Goal: Information Seeking & Learning: Learn about a topic

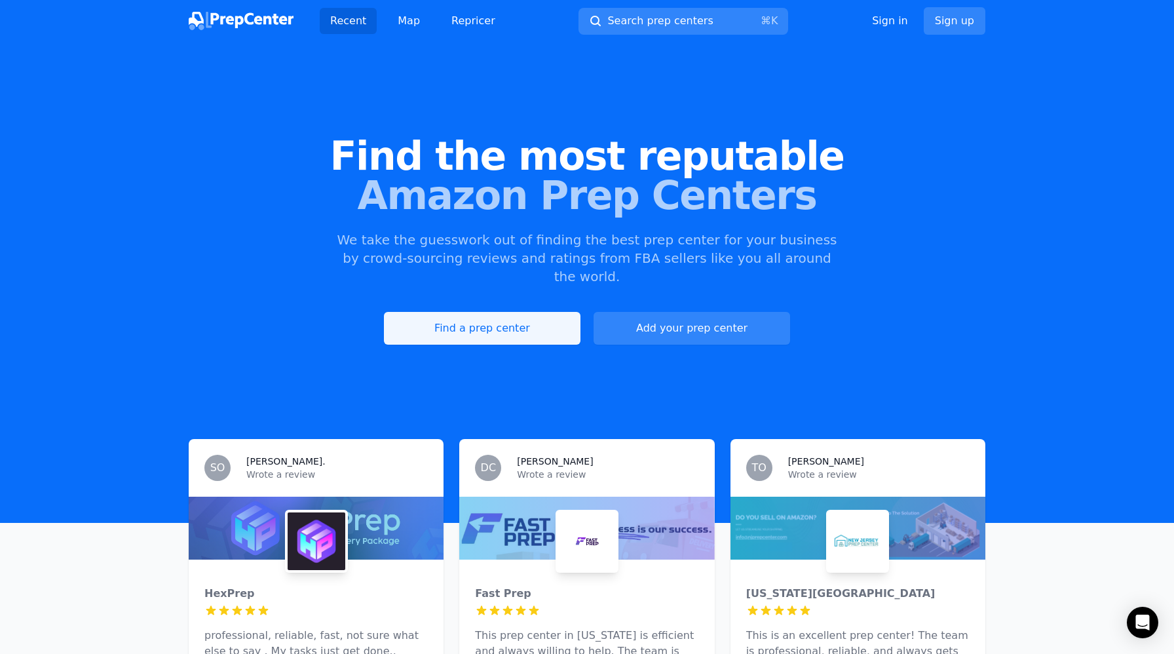
click at [488, 312] on link "Find a prep center" at bounding box center [482, 328] width 197 height 33
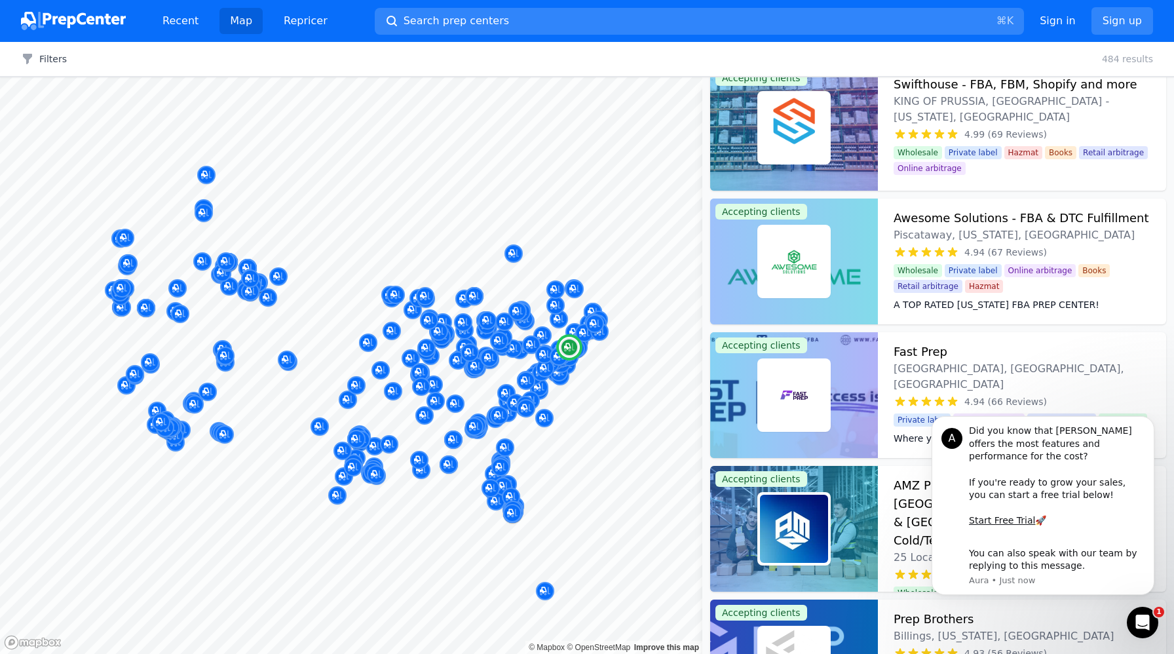
scroll to position [176, 0]
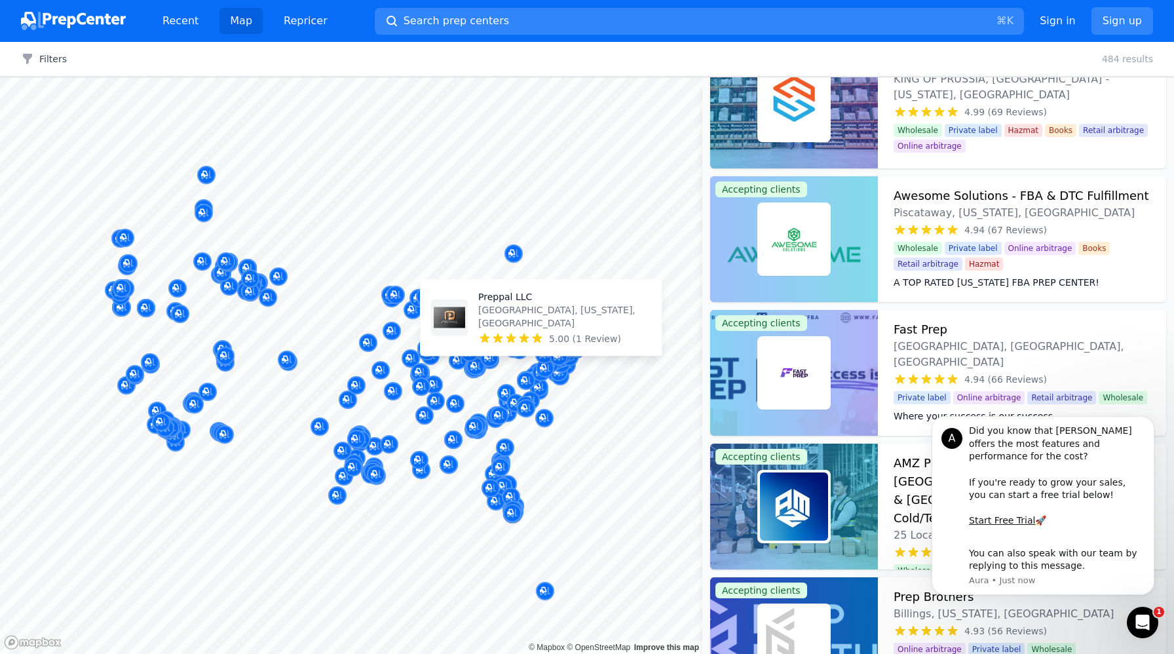
click at [441, 333] on img at bounding box center [449, 317] width 31 height 31
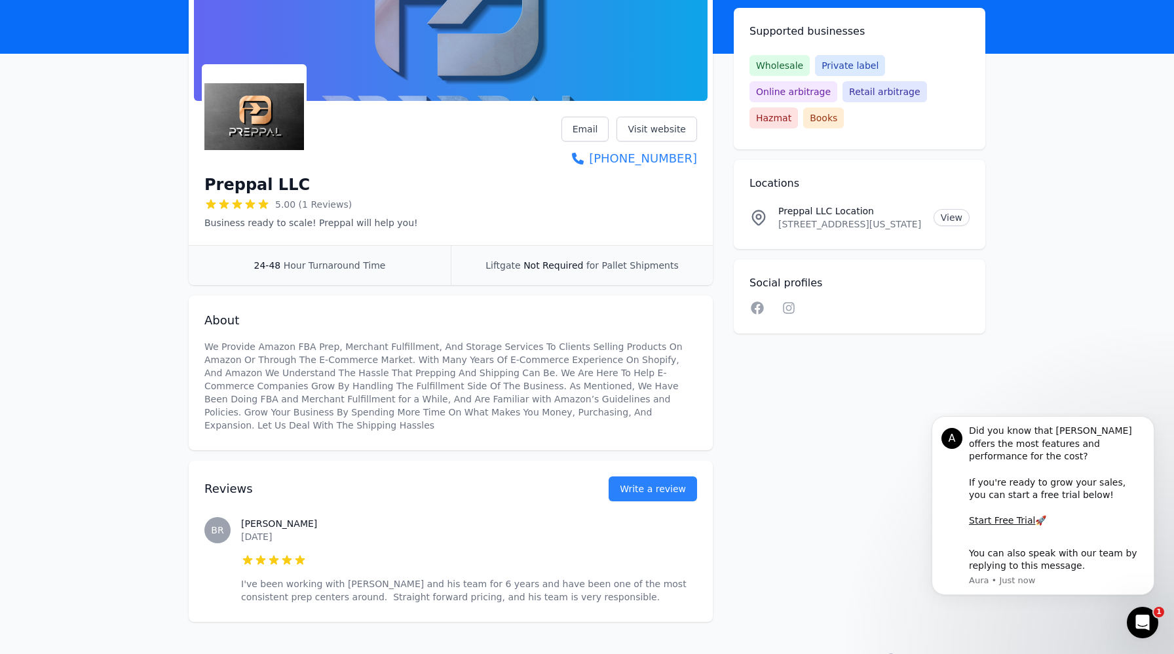
scroll to position [86, 0]
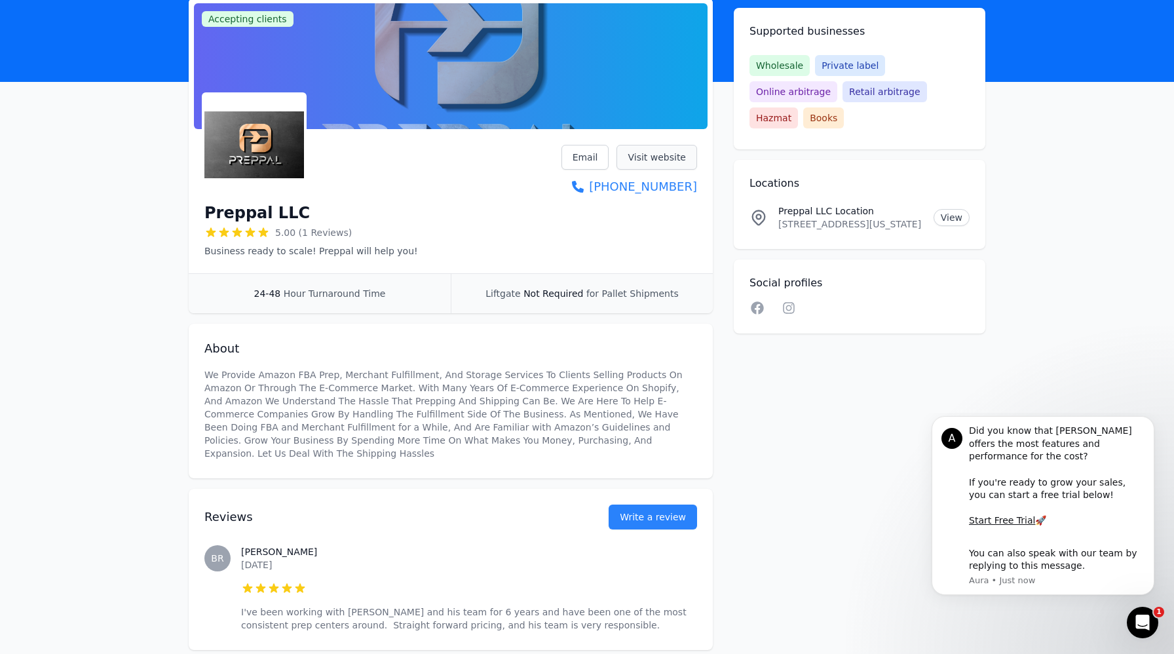
click at [650, 153] on link "Visit website" at bounding box center [657, 157] width 81 height 25
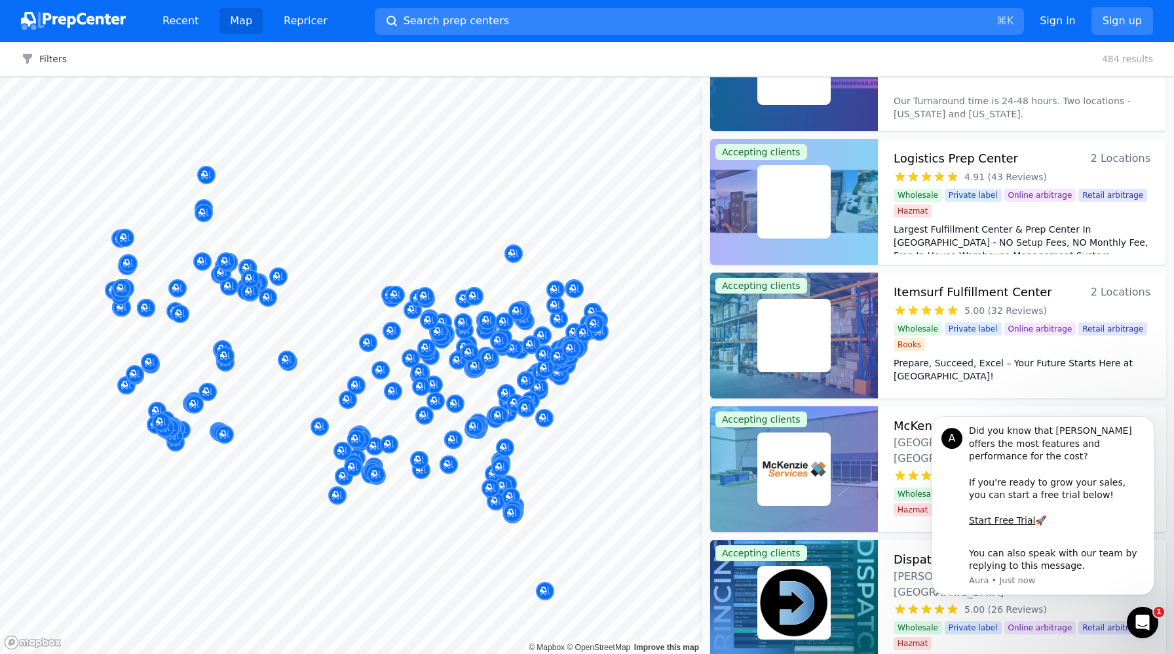
scroll to position [1374, 0]
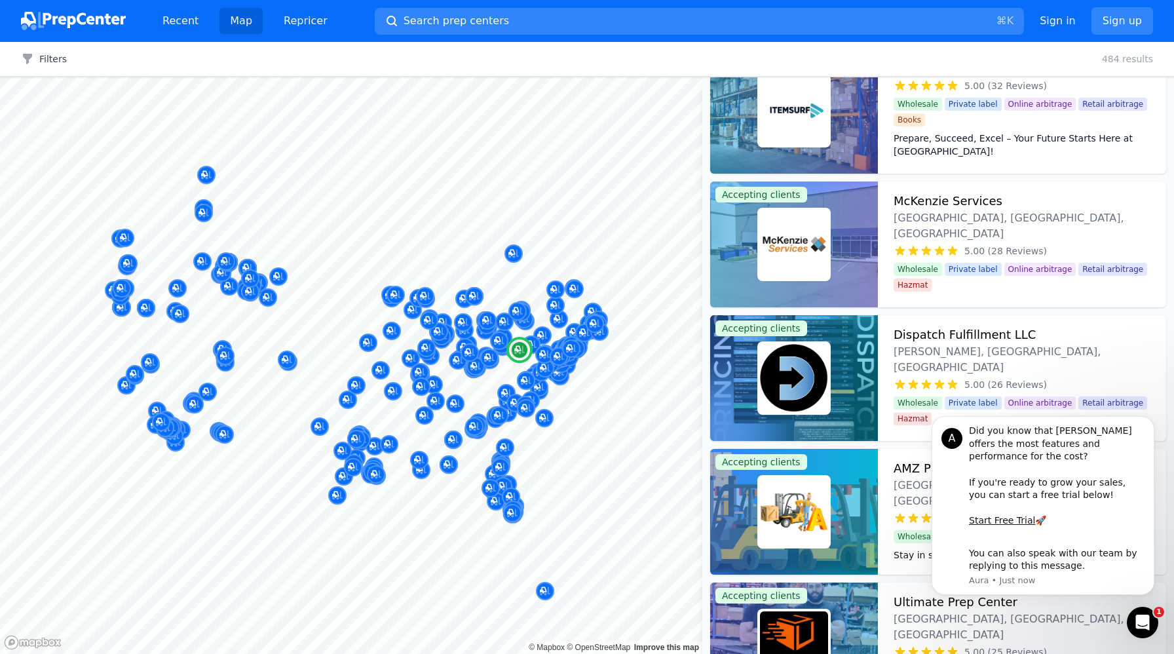
click at [770, 370] on img at bounding box center [794, 378] width 68 height 68
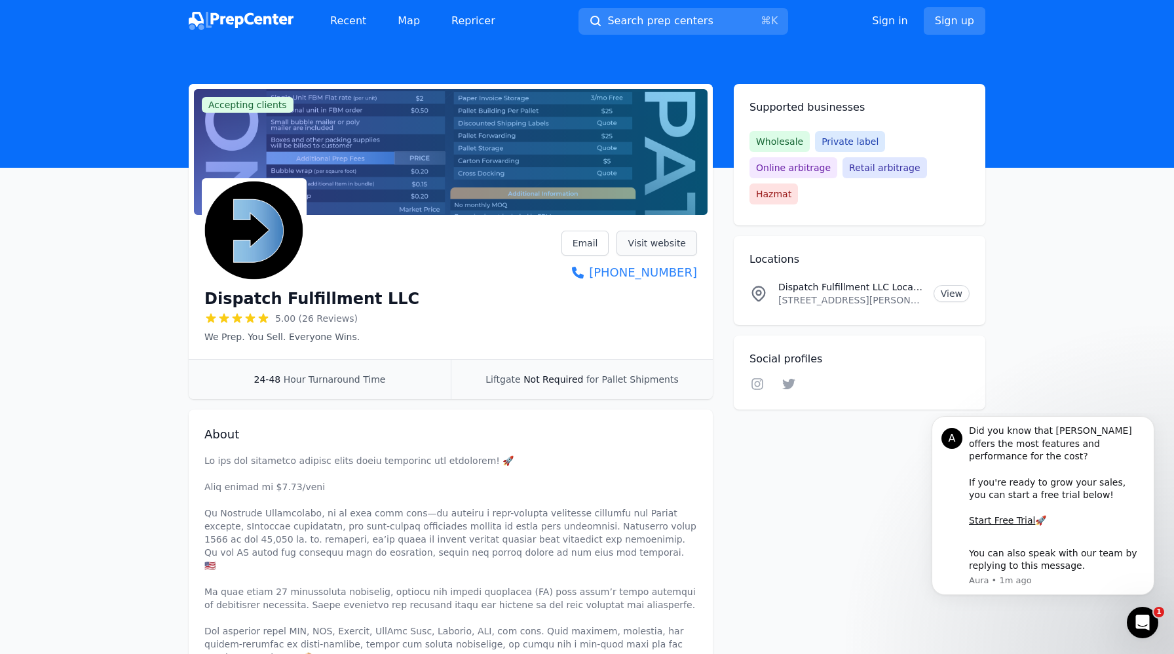
click at [667, 231] on link "Visit website" at bounding box center [657, 243] width 81 height 25
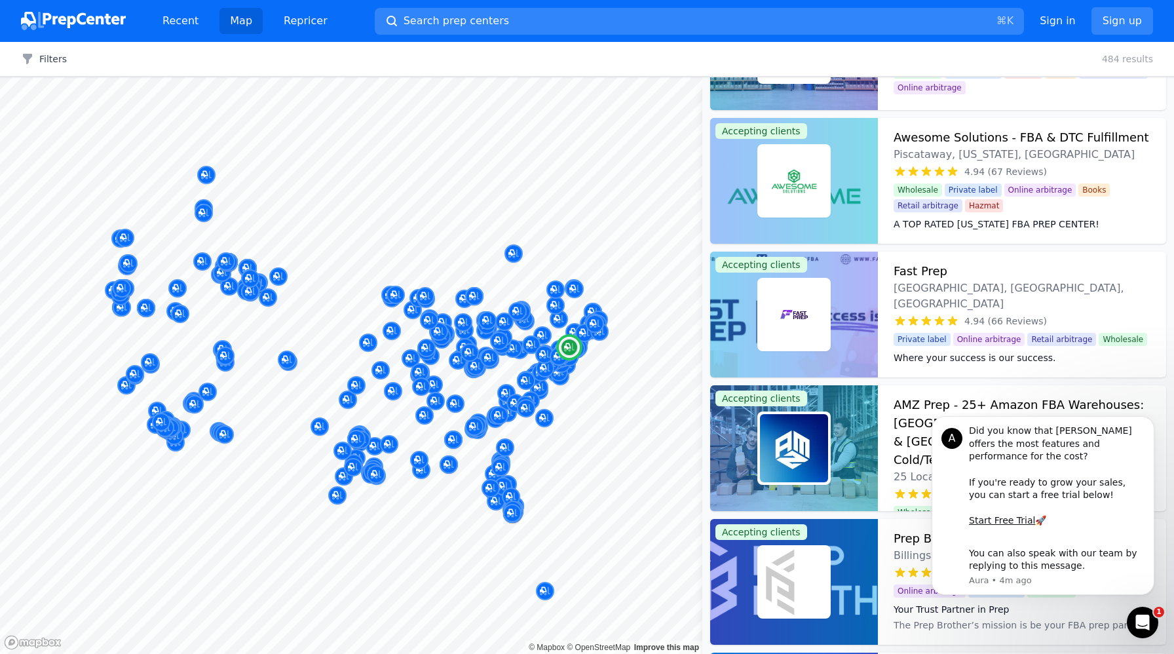
scroll to position [231, 0]
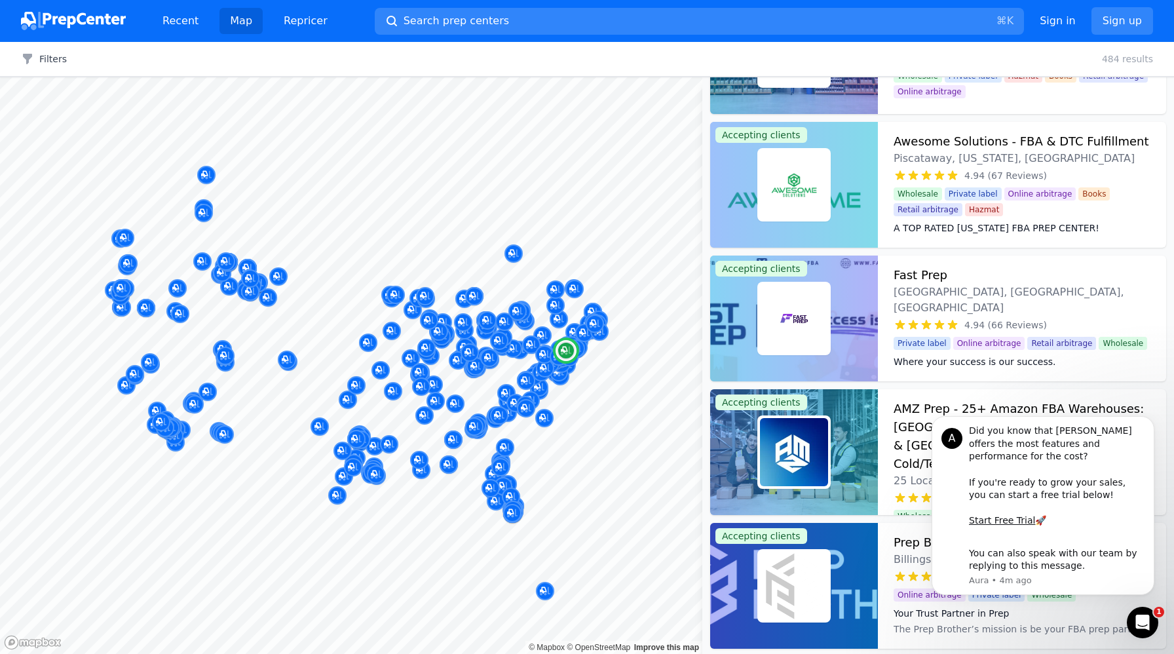
click at [879, 179] on div "Awesome Solutions - FBA & DTC Fulfillment Piscataway, [US_STATE], [GEOGRAPHIC_D…" at bounding box center [1022, 185] width 288 height 126
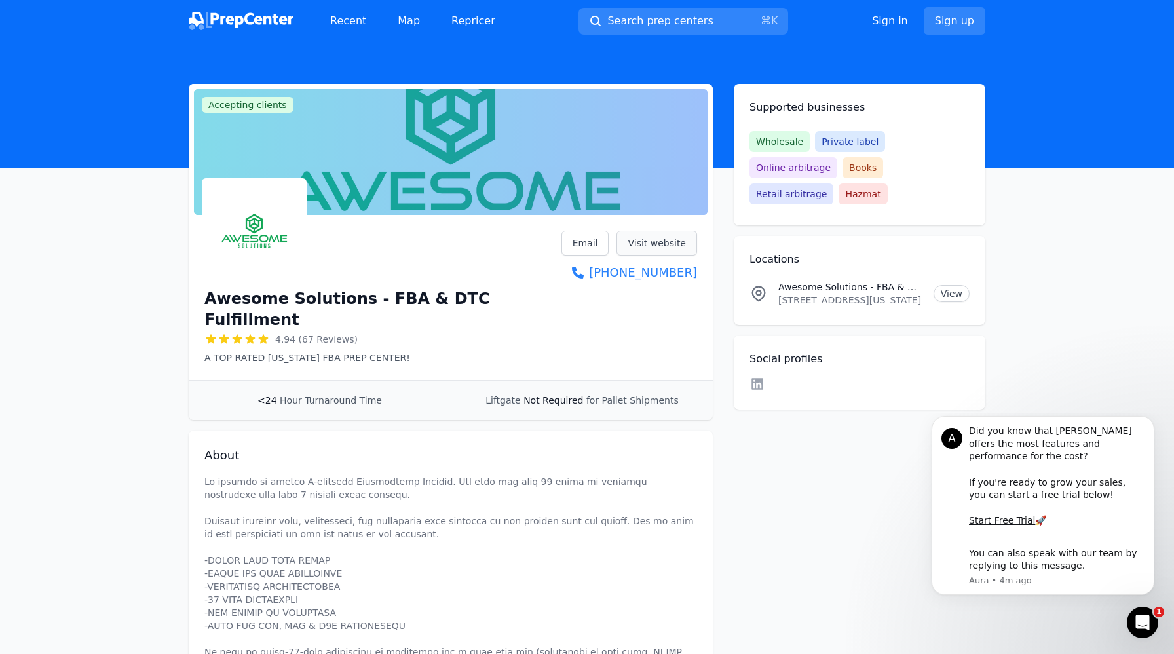
click at [649, 245] on link "Visit website" at bounding box center [657, 243] width 81 height 25
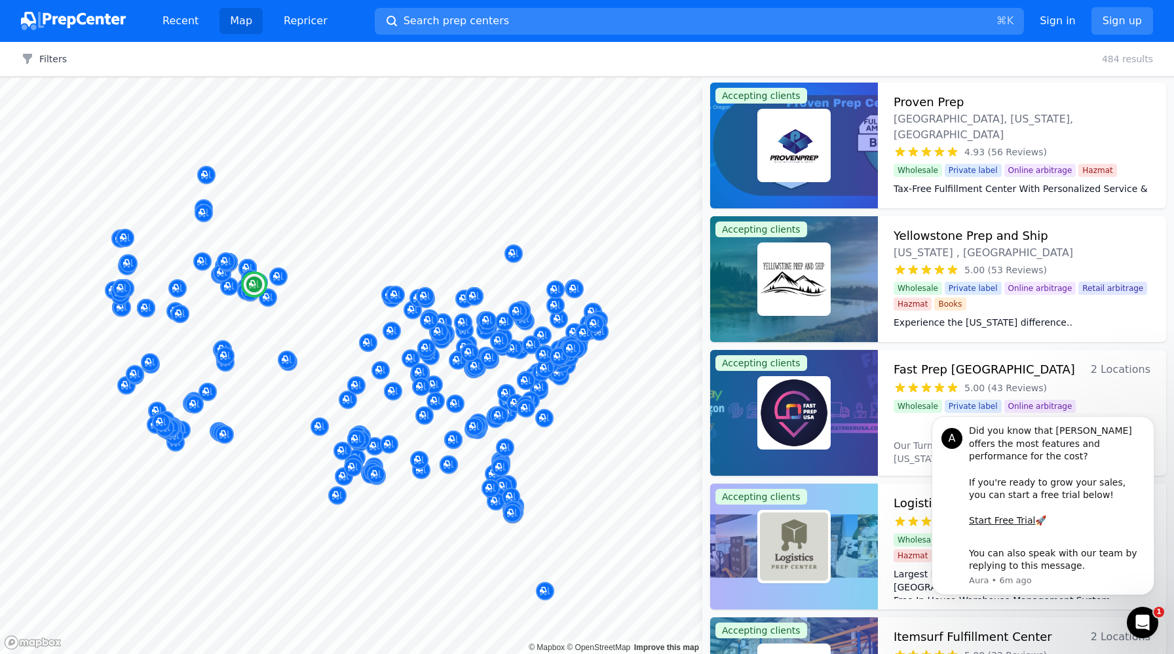
scroll to position [808, 0]
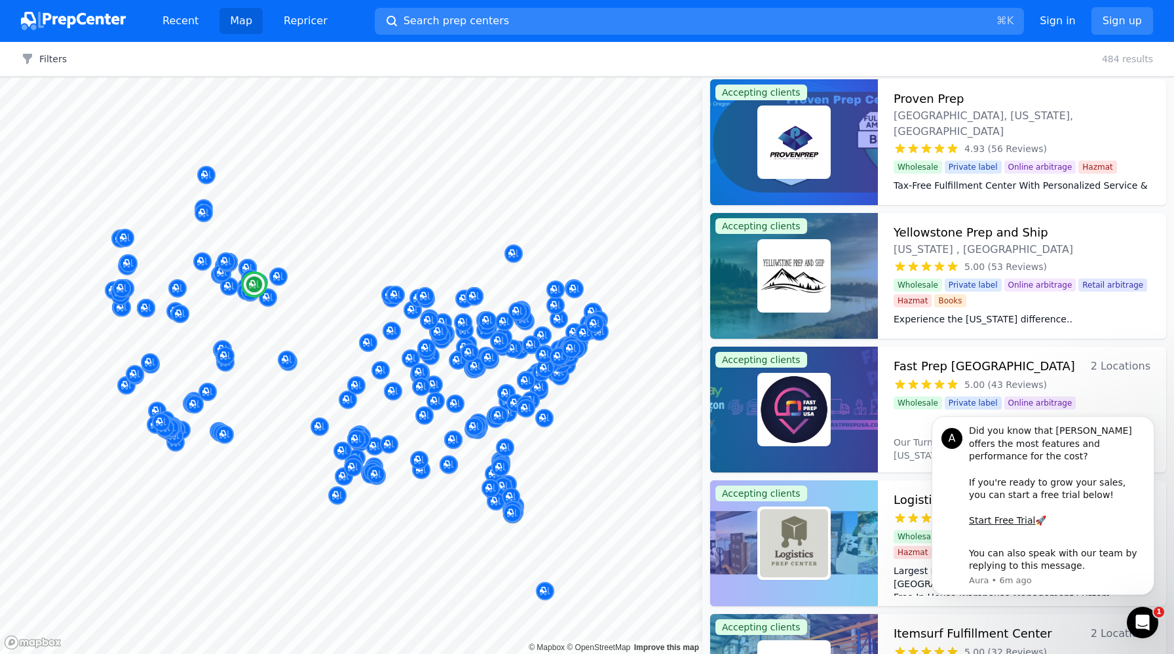
click at [863, 298] on div at bounding box center [794, 276] width 168 height 126
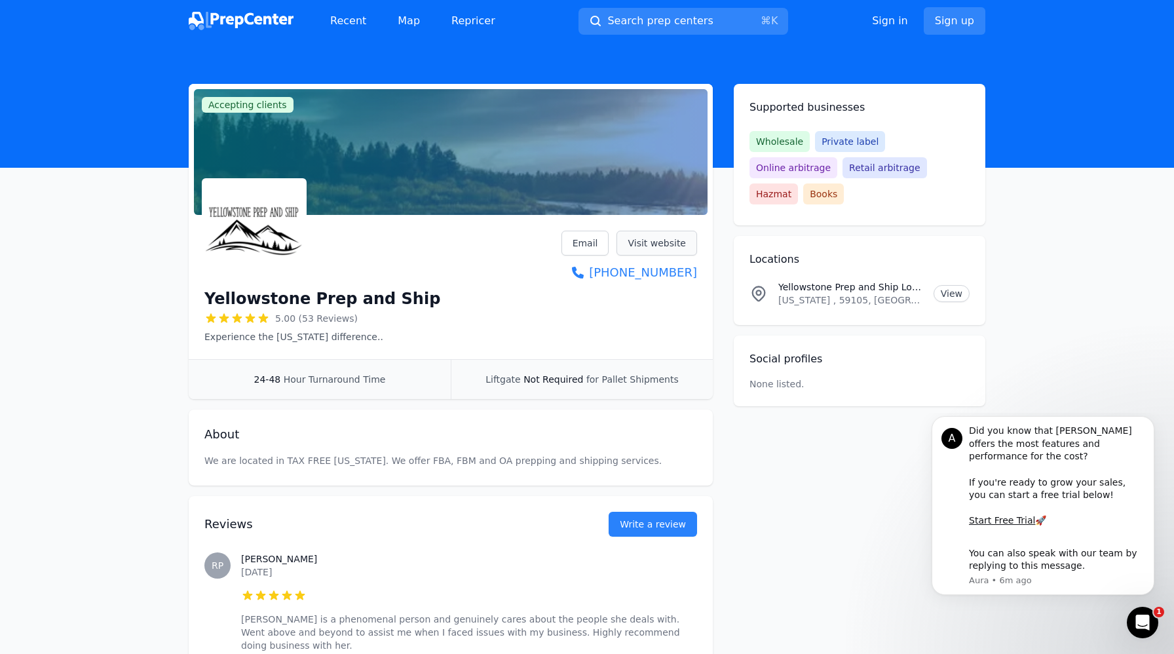
click at [655, 244] on link "Visit website" at bounding box center [657, 243] width 81 height 25
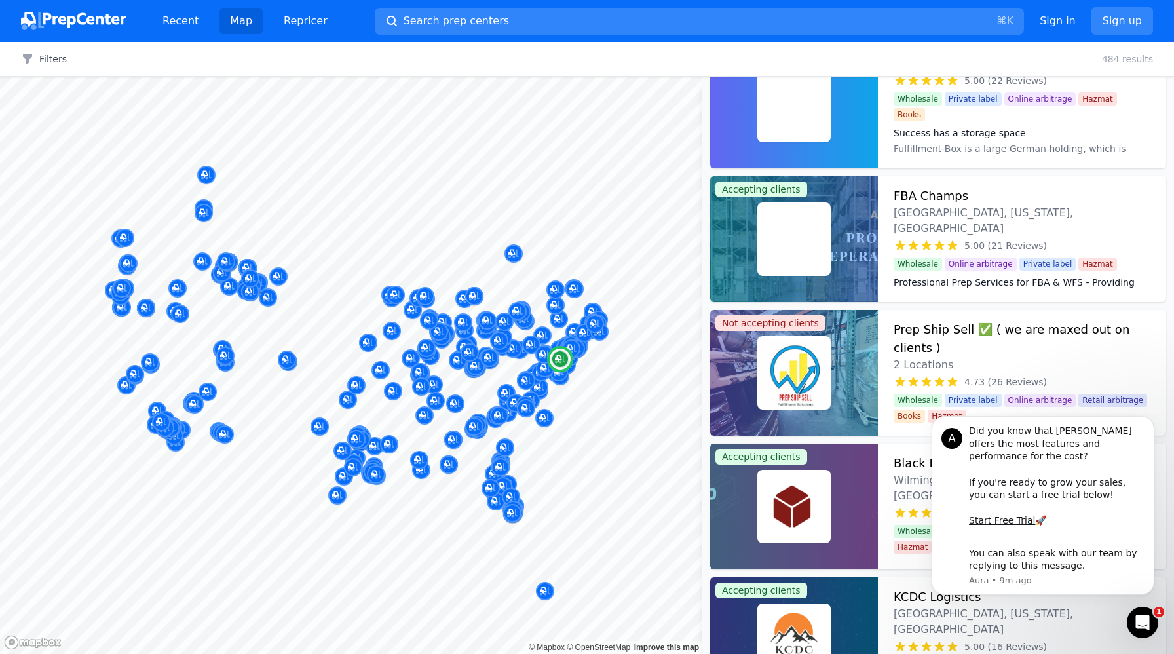
scroll to position [2310, 0]
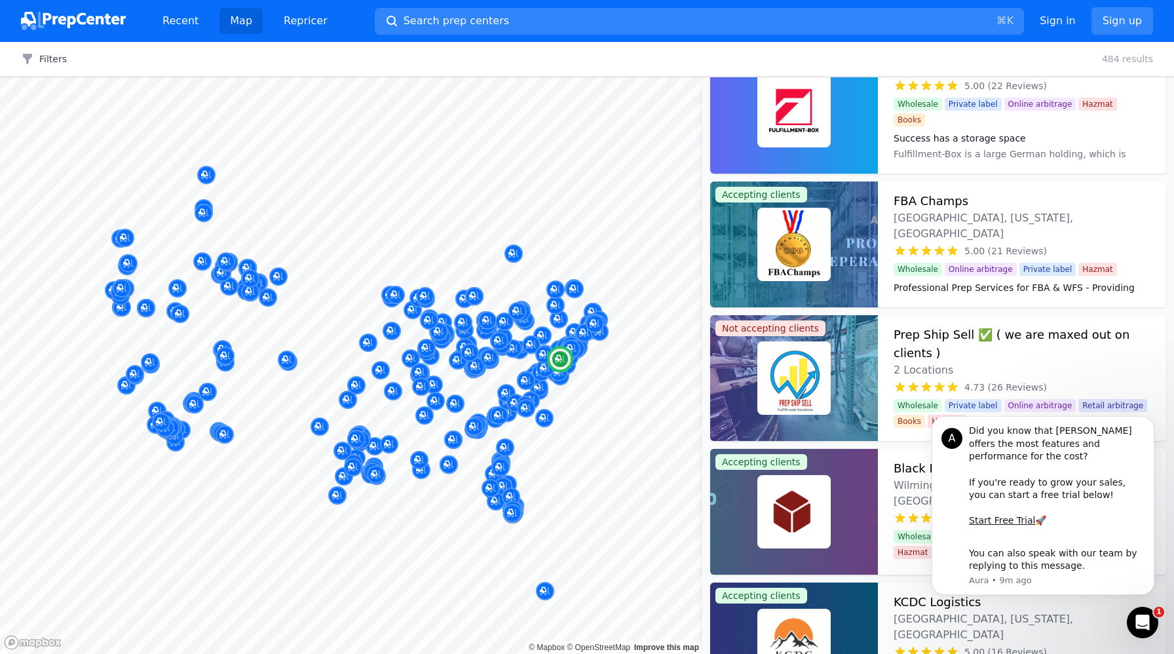
click at [850, 273] on div at bounding box center [794, 245] width 168 height 126
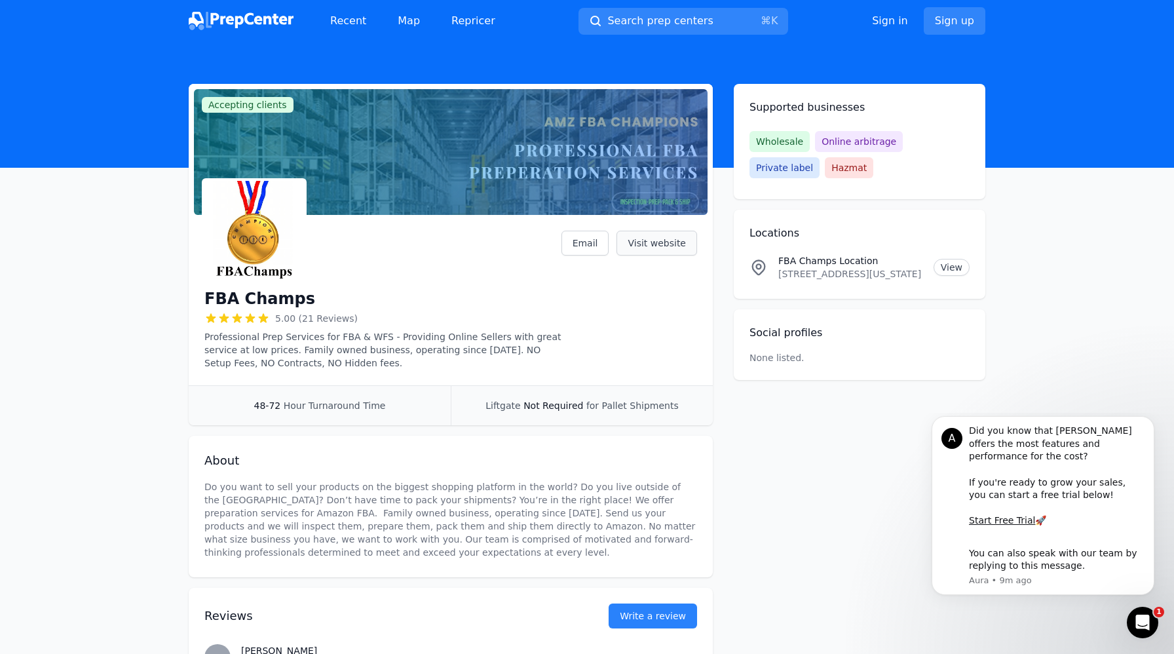
click at [639, 244] on link "Visit website" at bounding box center [657, 243] width 81 height 25
click at [659, 15] on span "Search prep centers" at bounding box center [660, 21] width 106 height 16
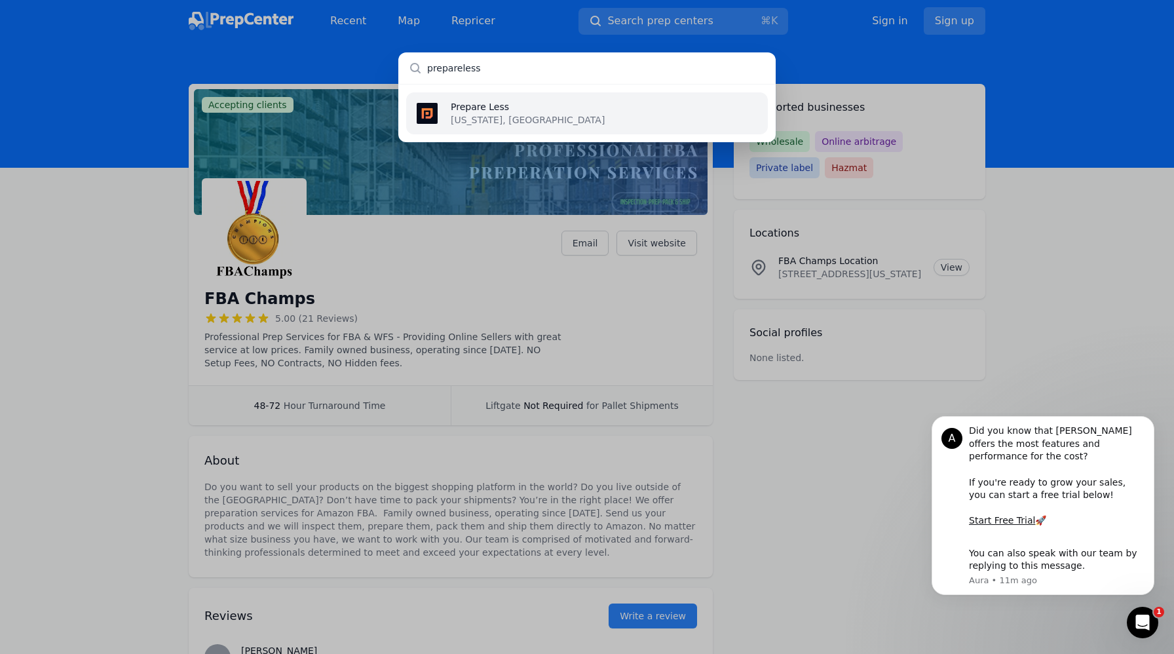
type input "prepareless"
click at [562, 112] on li "Prepare Less [US_STATE], [GEOGRAPHIC_DATA]" at bounding box center [587, 113] width 362 height 42
